Goal: Task Accomplishment & Management: Use online tool/utility

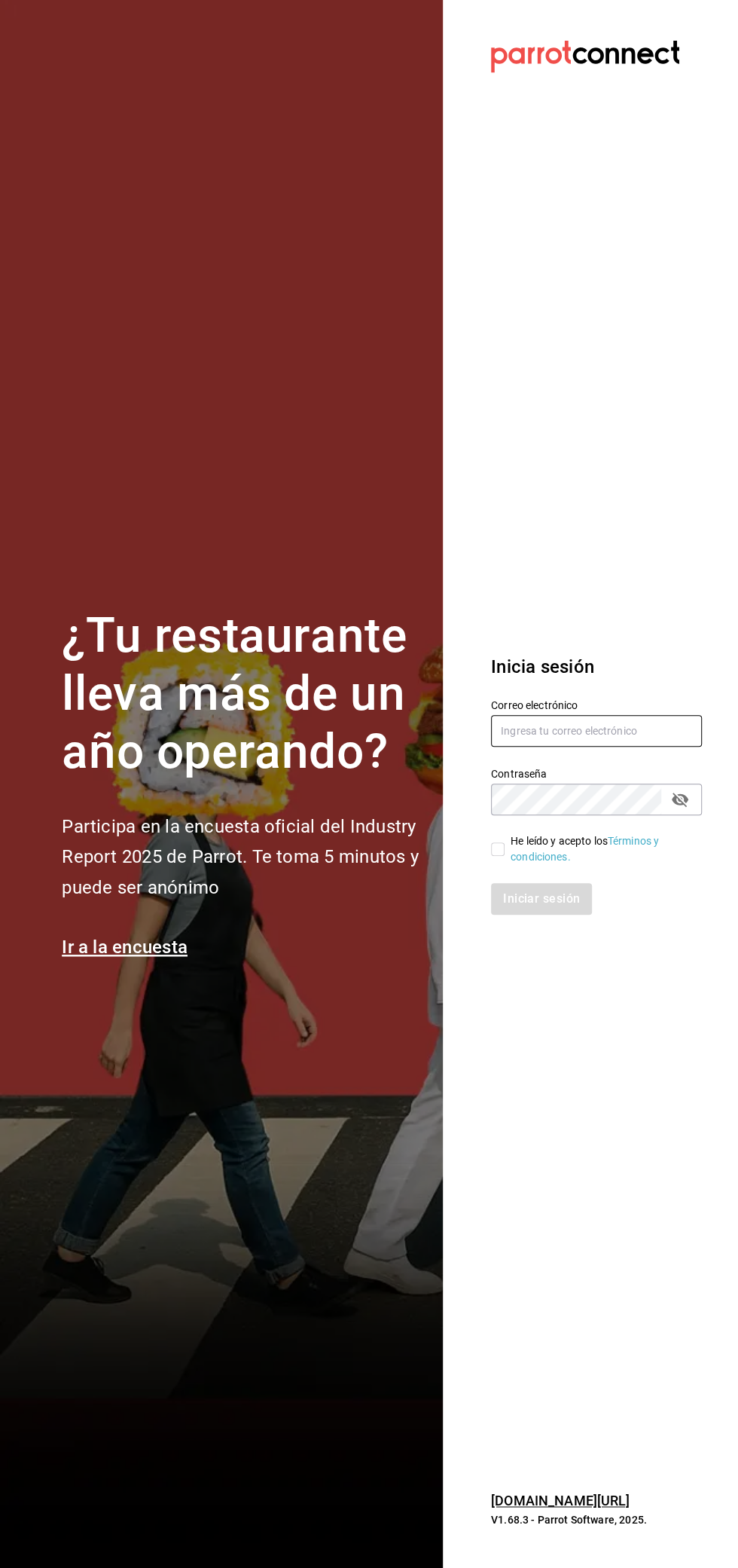
click at [634, 732] on input "text" at bounding box center [596, 731] width 211 height 32
type input "Abisalpedidos@gmail.com"
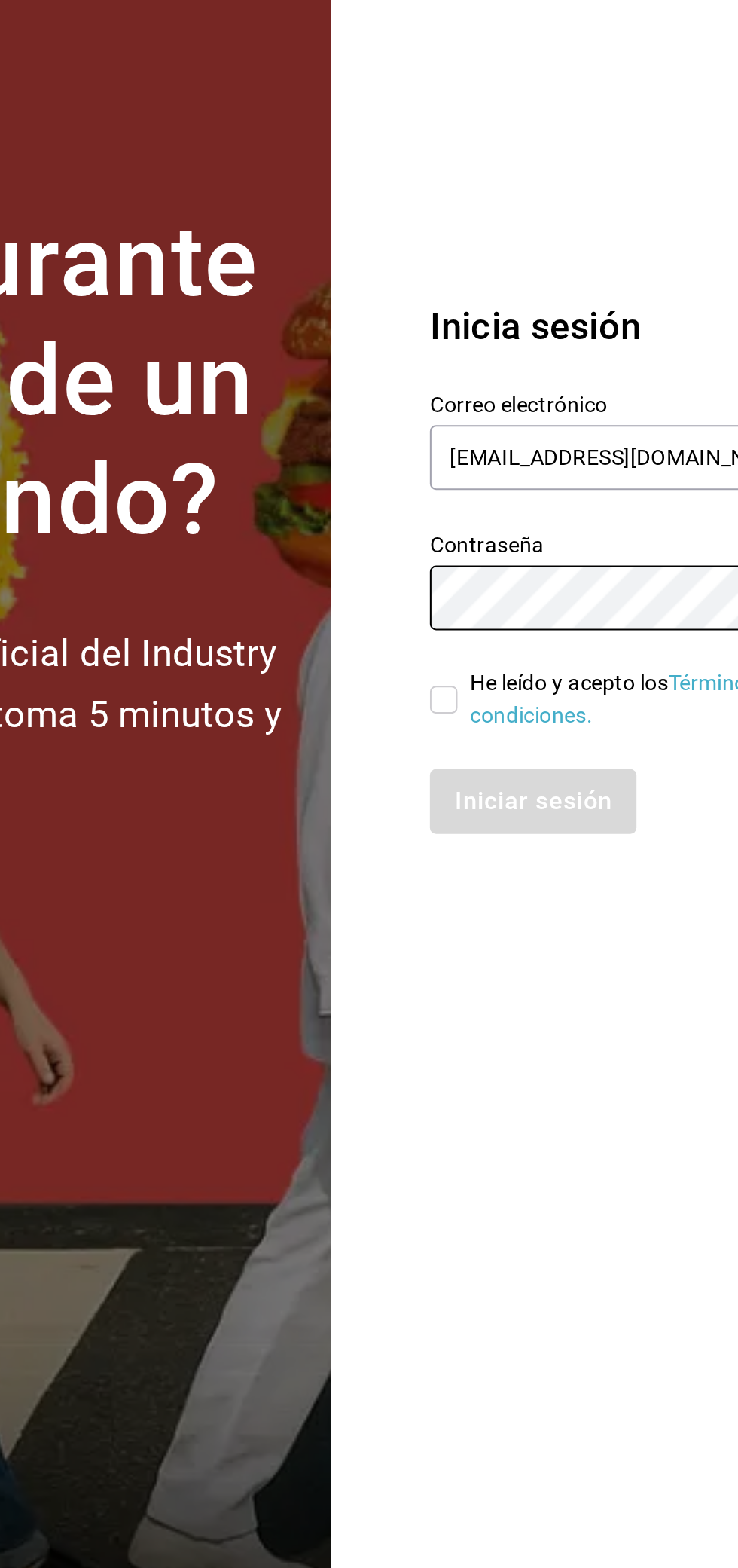
click at [494, 849] on input "He leído y acepto los Términos y condiciones." at bounding box center [498, 849] width 13 height 13
checkbox input "true"
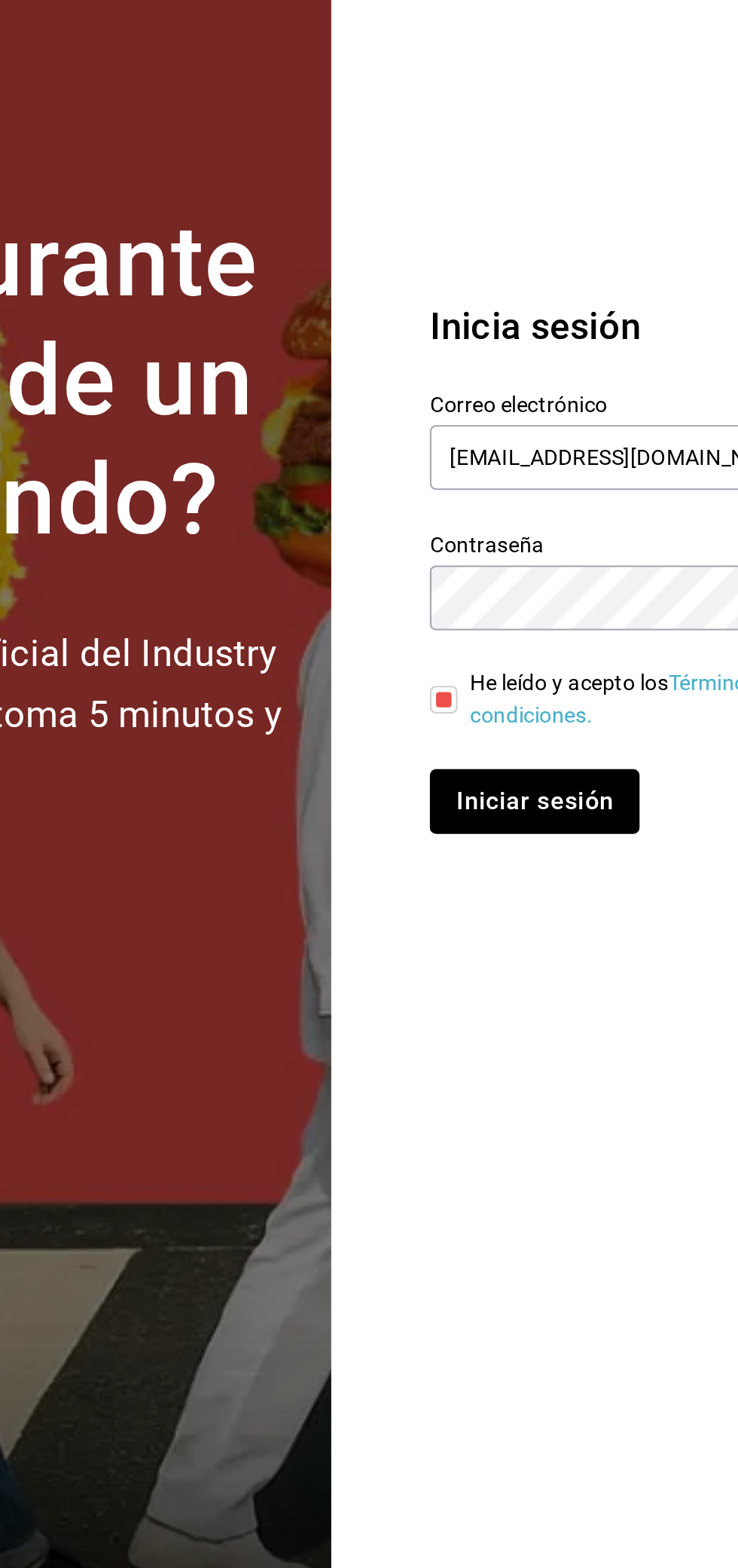
click at [542, 905] on button "Iniciar sesión" at bounding box center [542, 899] width 102 height 32
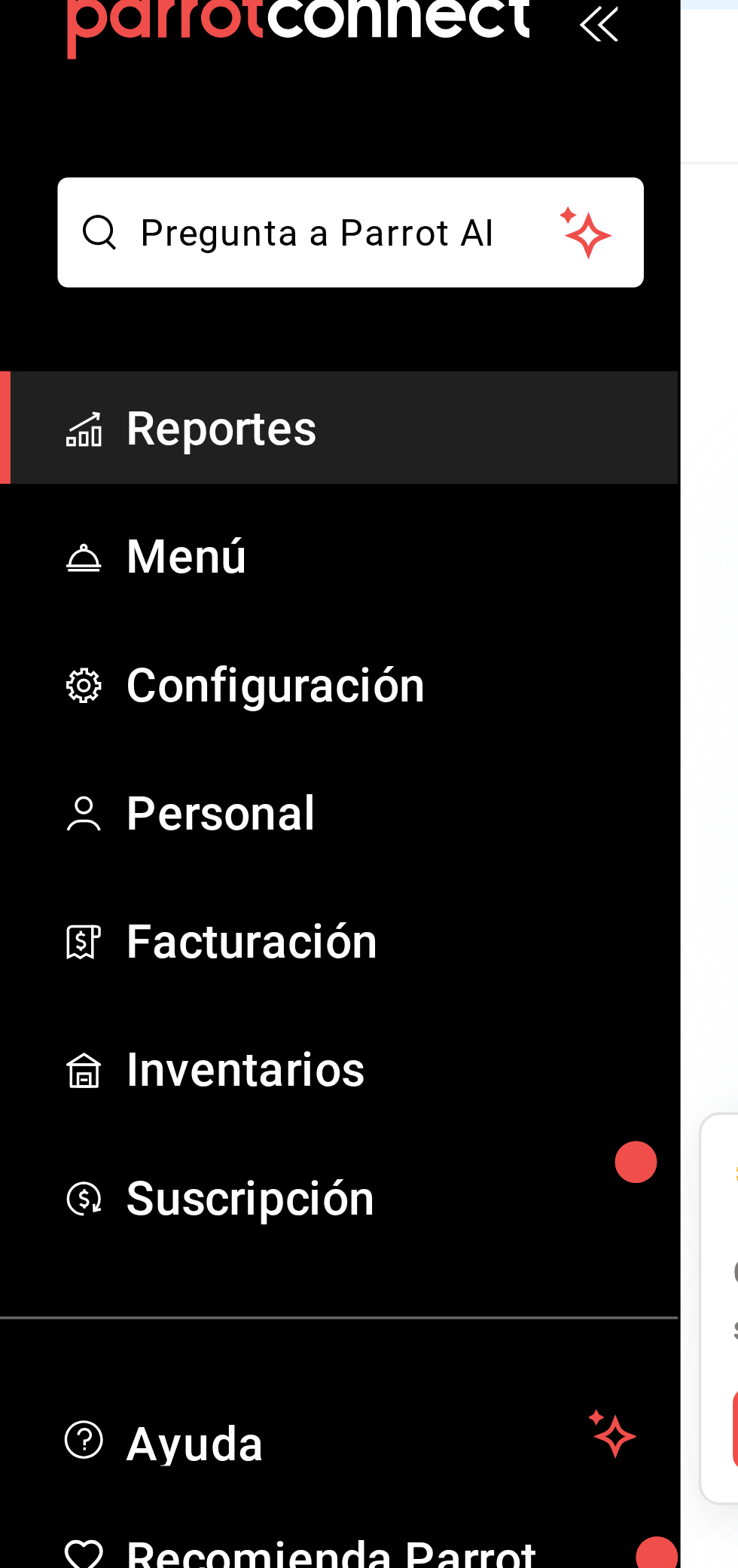
click at [52, 164] on span "Reportes" at bounding box center [109, 162] width 147 height 20
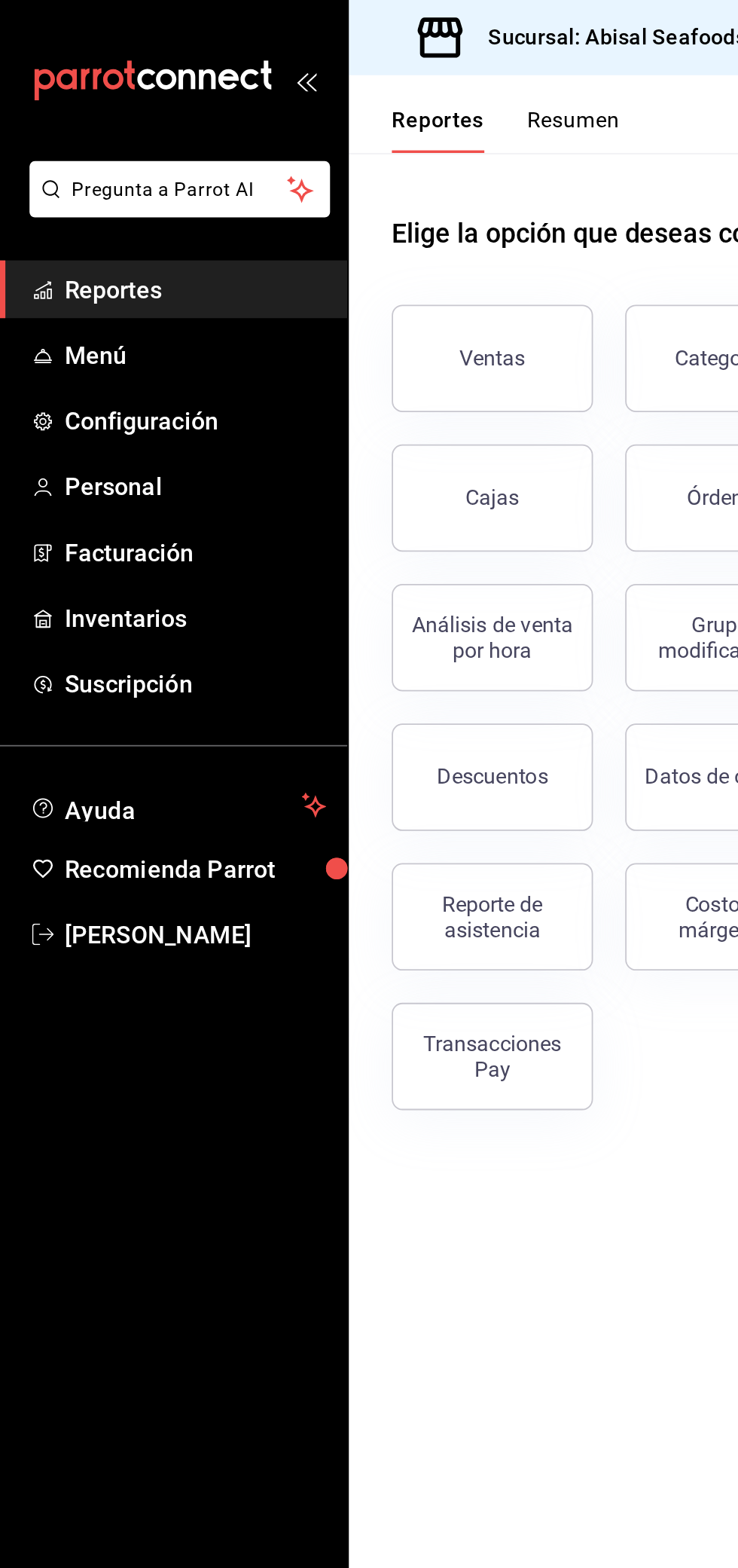
click at [289, 519] on div "Reporte de asistencia" at bounding box center [276, 515] width 93 height 29
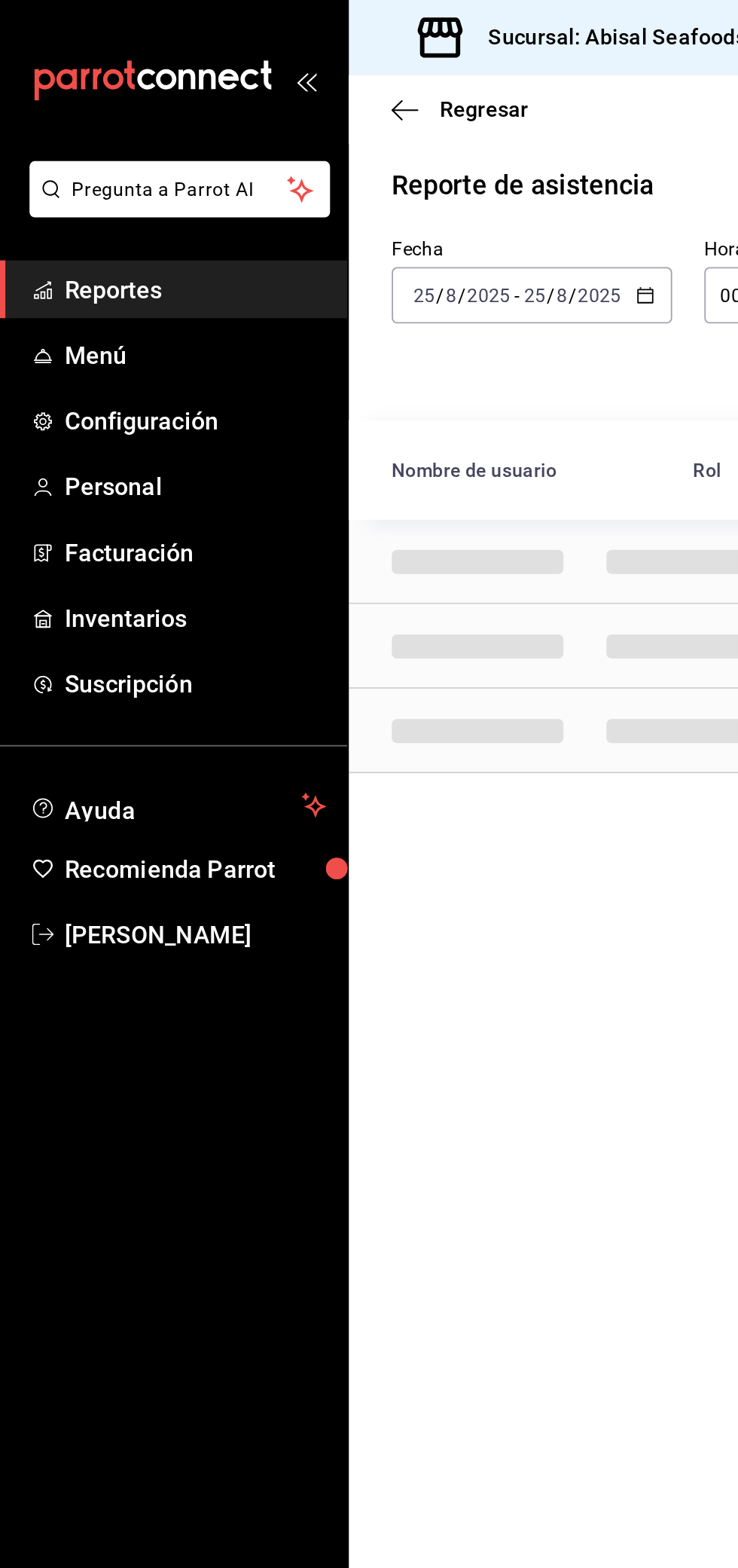
click at [359, 161] on \(Stroke\) "button" at bounding box center [359, 161] width 1 height 1
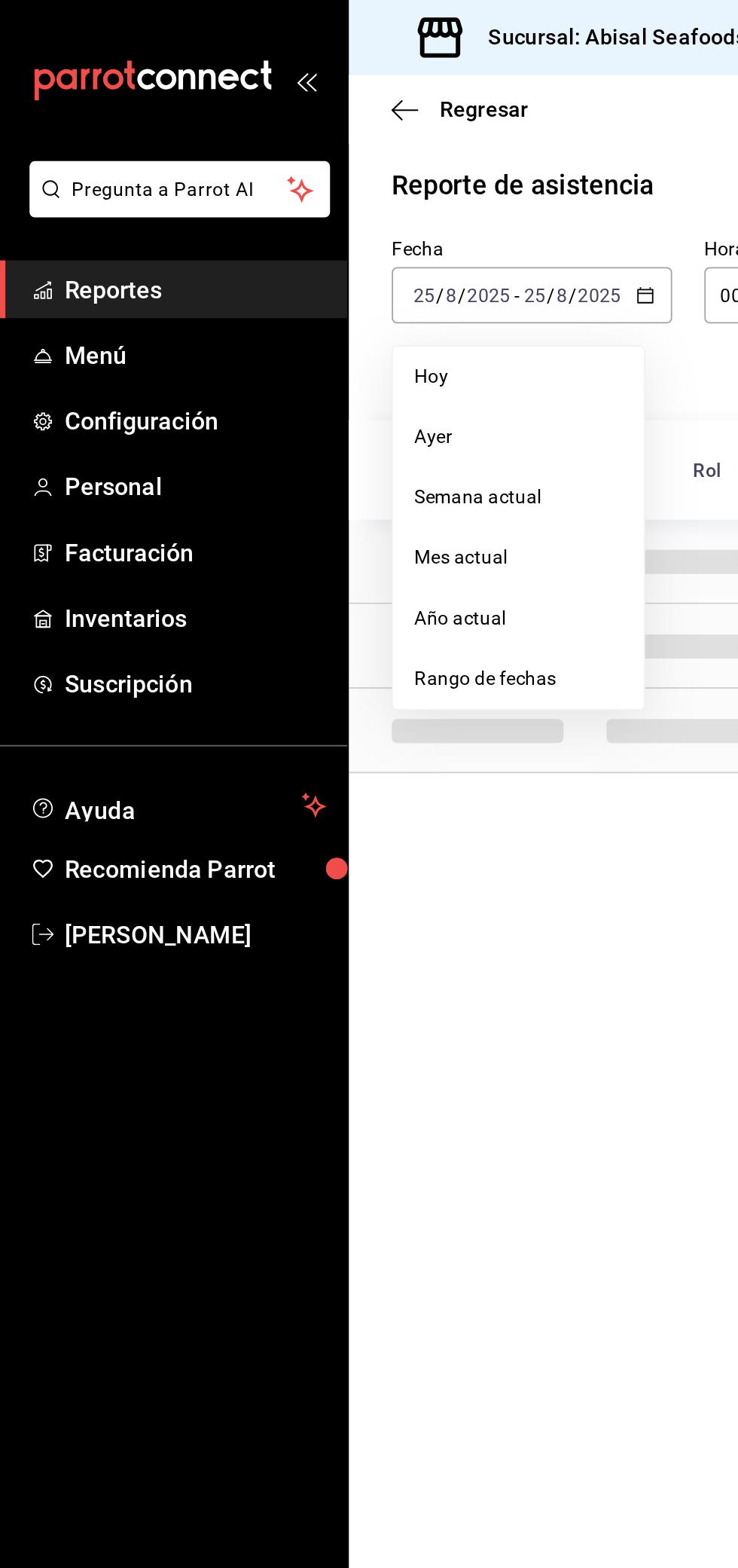
click at [310, 381] on span "Rango de fechas" at bounding box center [290, 380] width 117 height 16
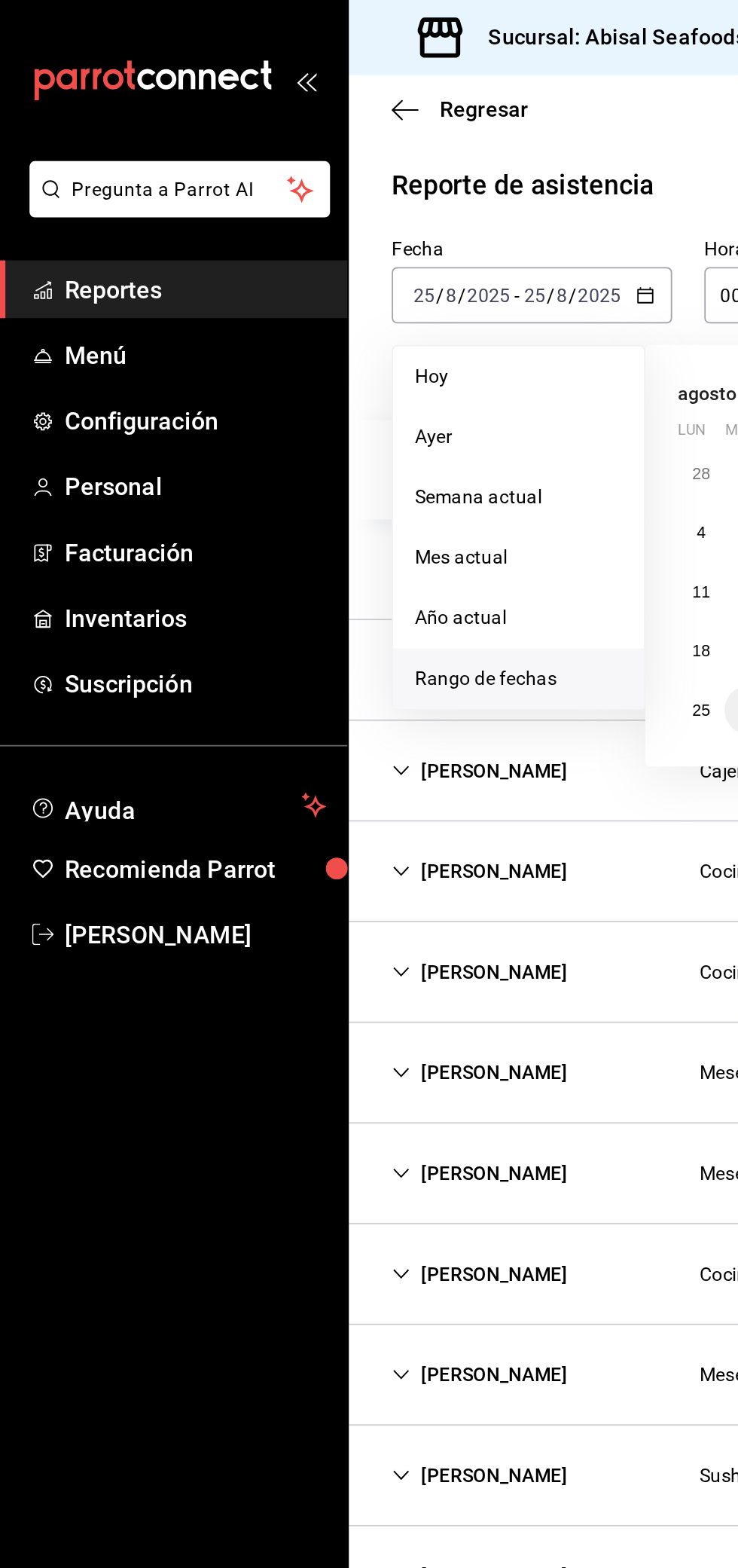
type input "306a98c0-6940-4e4e-933e-54fb4acd2f42,a10db752-46b7-4f62-b4af-cf2cdd13f665,fbcc5…"
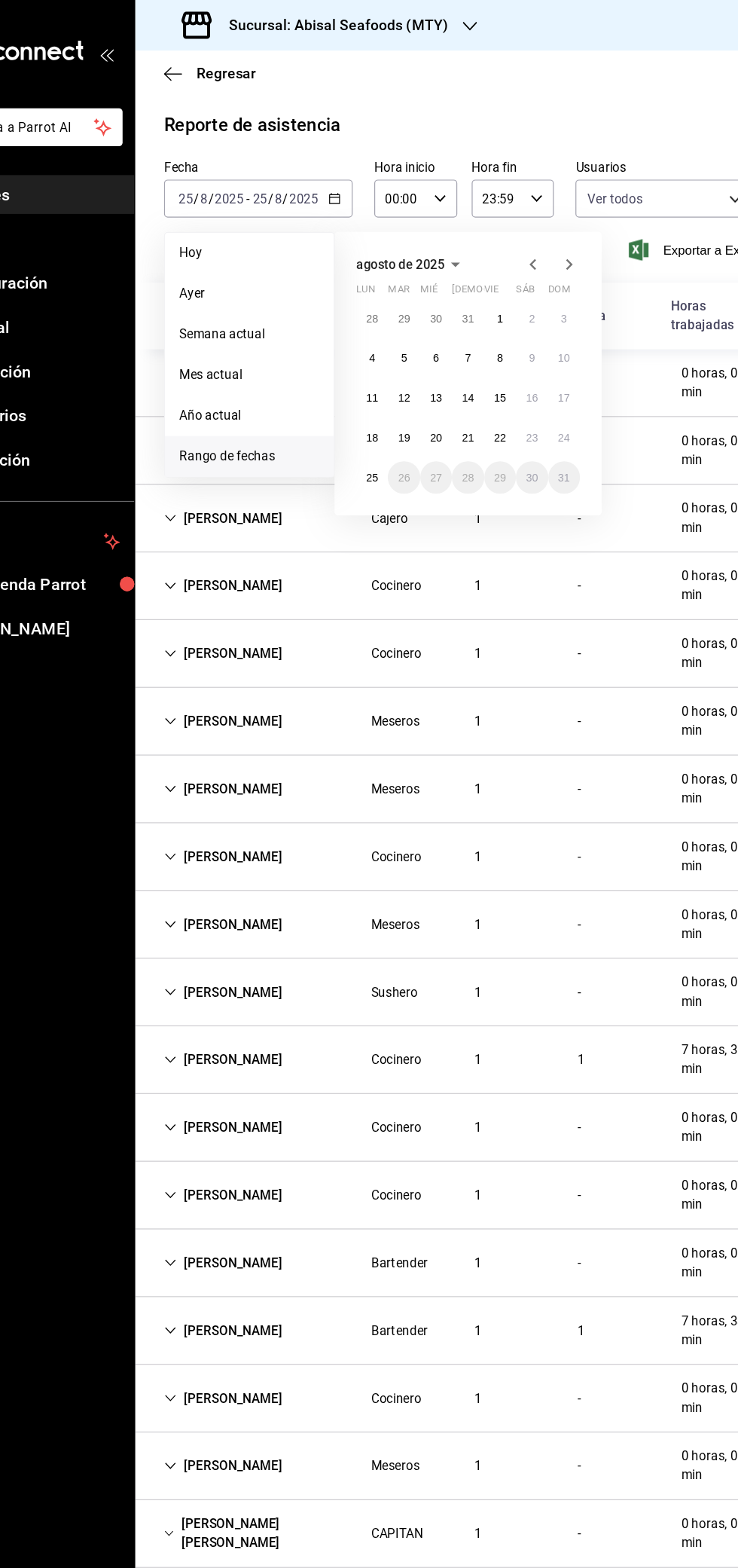
click at [314, 31] on div "Sucursal: Abisal Seafoods (MTY)" at bounding box center [348, 21] width 280 height 42
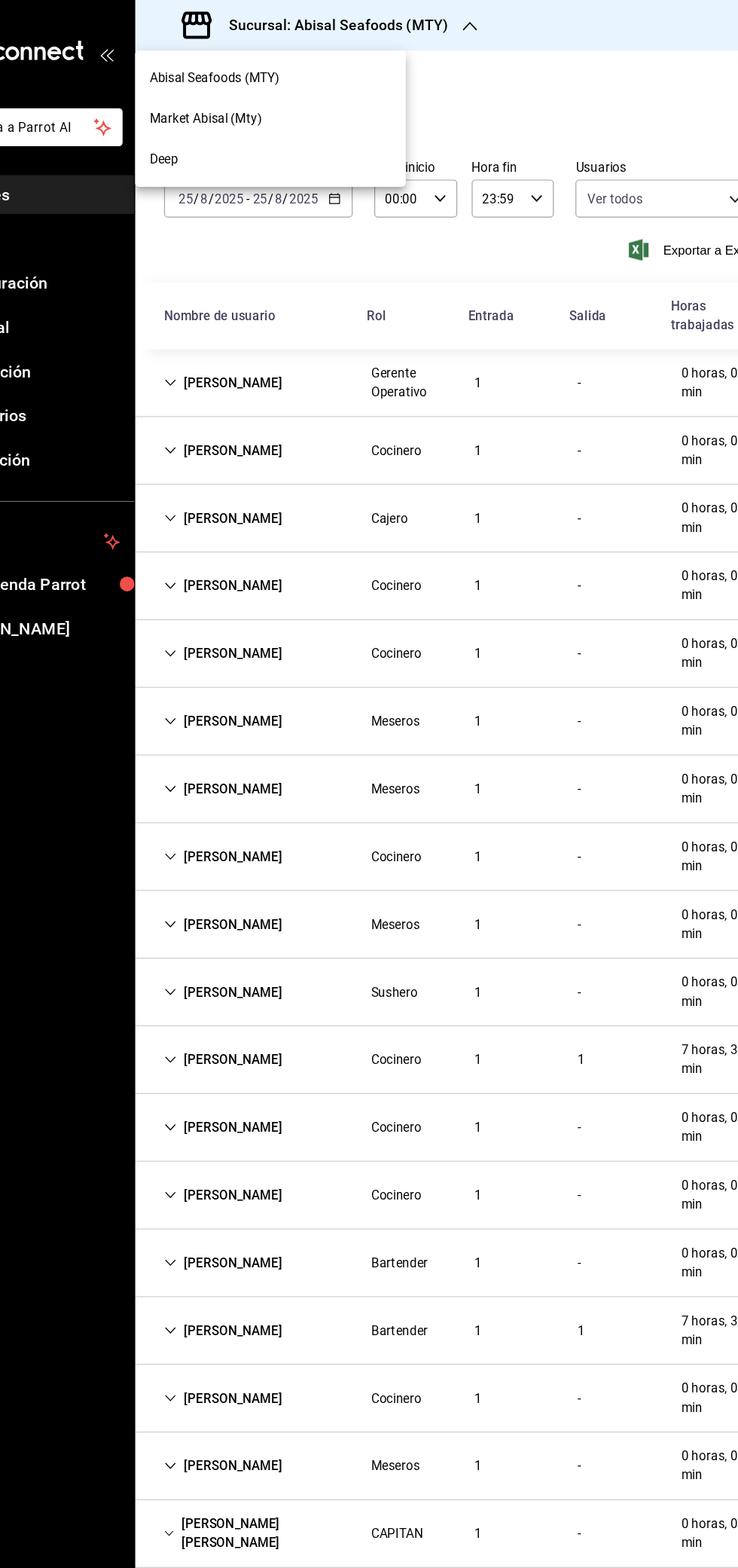
click at [228, 100] on span "Market Abisal (Mty)" at bounding box center [255, 99] width 94 height 16
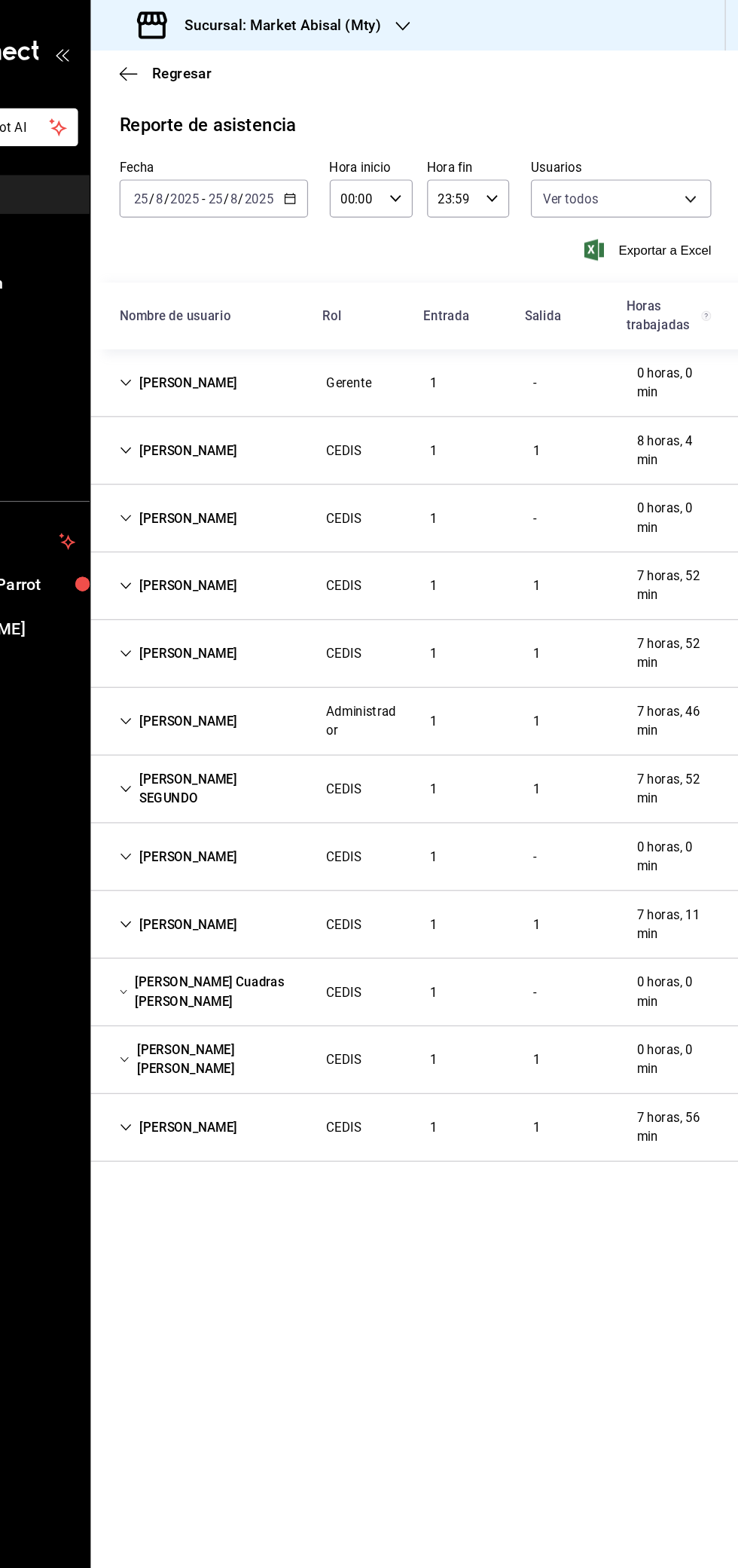
click at [230, 326] on div "[PERSON_NAME]" at bounding box center [270, 319] width 123 height 28
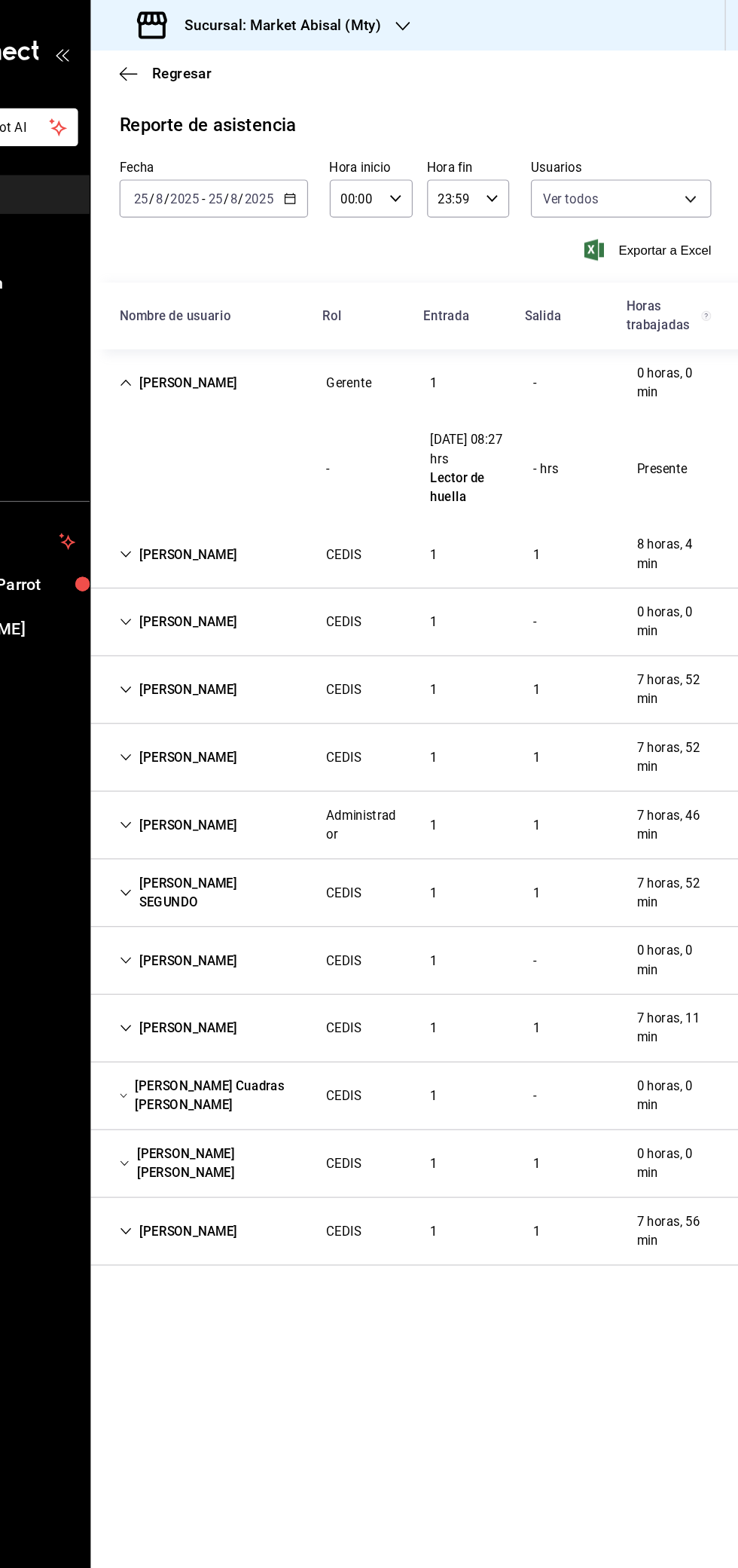
click at [231, 802] on div "[PERSON_NAME]" at bounding box center [270, 801] width 123 height 28
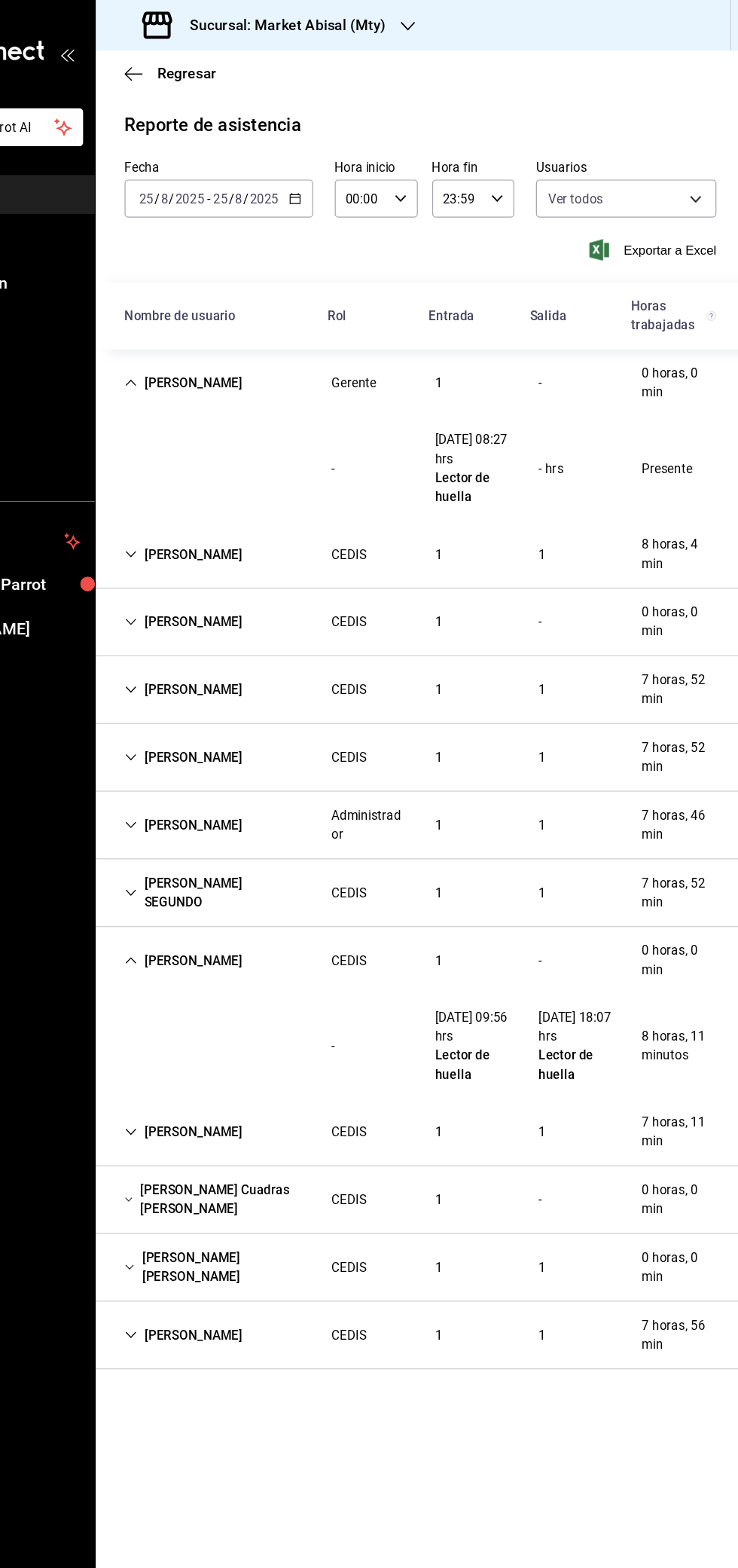
click at [217, 805] on div "[PERSON_NAME]" at bounding box center [270, 801] width 123 height 28
